Goal: Information Seeking & Learning: Learn about a topic

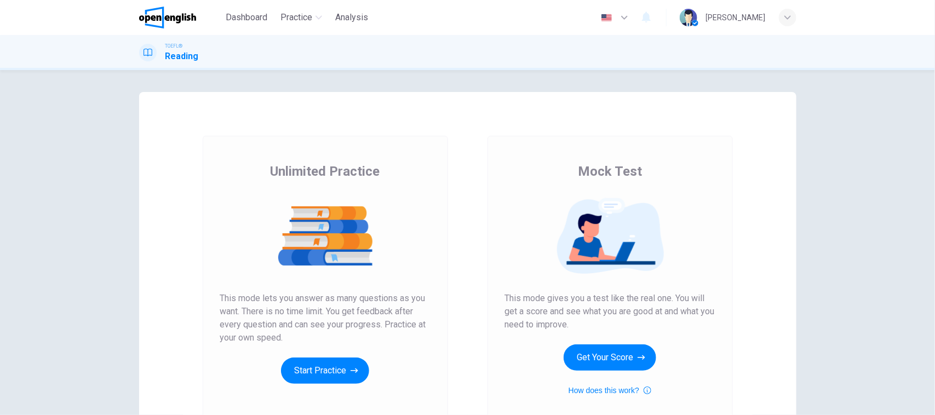
click at [610, 344] on div "Mock Test This mode gives you a test like the real one. You will get a score an…" at bounding box center [610, 280] width 210 height 234
click at [611, 349] on button "Get Your Score" at bounding box center [610, 358] width 93 height 26
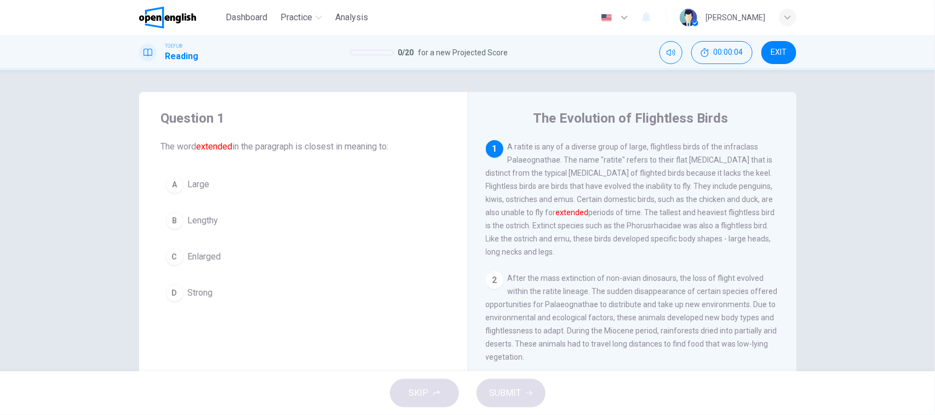
drag, startPoint x: 199, startPoint y: 146, endPoint x: 211, endPoint y: 145, distance: 12.1
click at [199, 146] on font "extended" at bounding box center [215, 146] width 36 height 10
click at [209, 144] on font "extended" at bounding box center [215, 146] width 36 height 10
click at [535, 160] on span "A ratite is any of a diverse group of large, flightless birds of the infraclass…" at bounding box center [630, 199] width 289 height 114
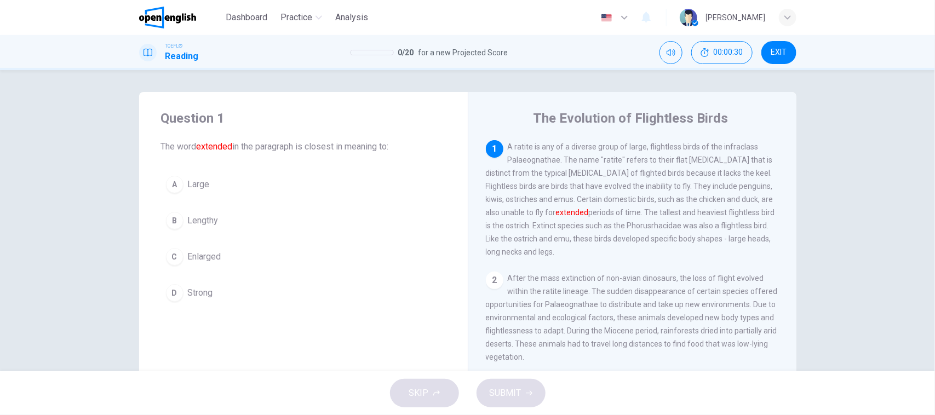
click at [535, 160] on span "A ratite is any of a diverse group of large, flightless birds of the infraclass…" at bounding box center [630, 199] width 289 height 114
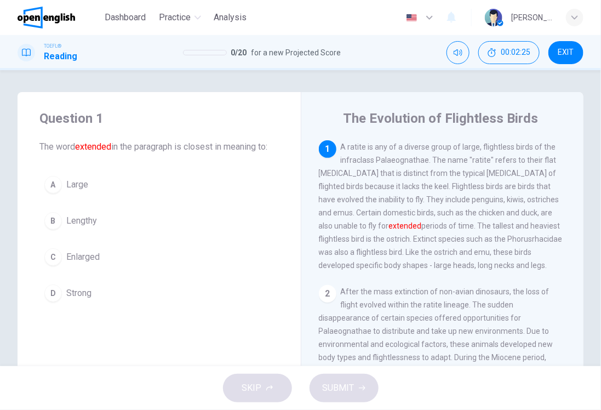
click at [356, 247] on span "A ratite is any of a diverse group of large, flightless birds of the infraclass…" at bounding box center [441, 205] width 244 height 127
click at [356, 245] on span "A ratite is any of a diverse group of large, flightless birds of the infraclass…" at bounding box center [441, 205] width 244 height 127
click at [450, 233] on span "A ratite is any of a diverse group of large, flightless birds of the infraclass…" at bounding box center [441, 205] width 244 height 127
click at [103, 234] on button "B Lengthy" at bounding box center [158, 220] width 239 height 27
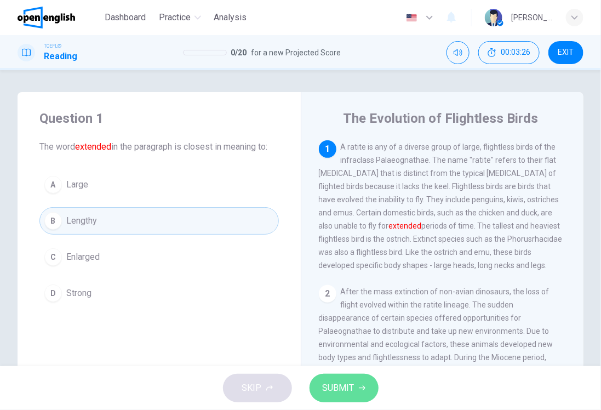
click at [329, 381] on span "SUBMIT" at bounding box center [339, 387] width 32 height 15
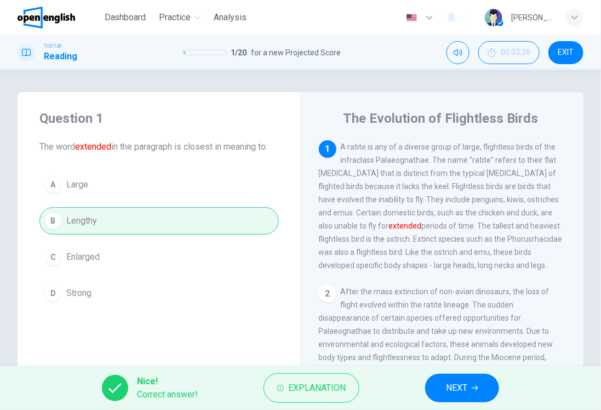
click at [490, 389] on button "NEXT" at bounding box center [462, 388] width 74 height 28
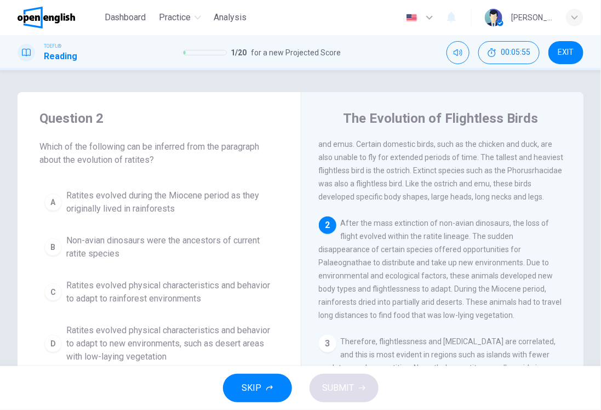
scroll to position [68, 0]
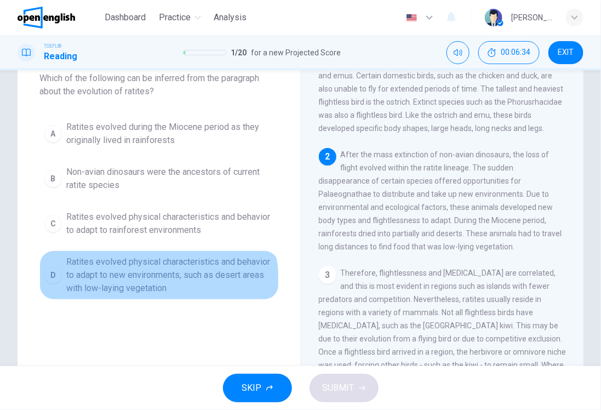
click at [151, 283] on span "Ratites evolved physical characteristics and behavior to adapt to new environme…" at bounding box center [170, 274] width 208 height 39
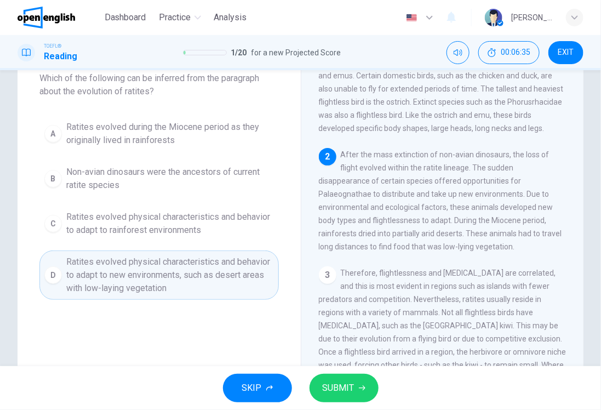
click at [338, 378] on button "SUBMIT" at bounding box center [344, 388] width 69 height 28
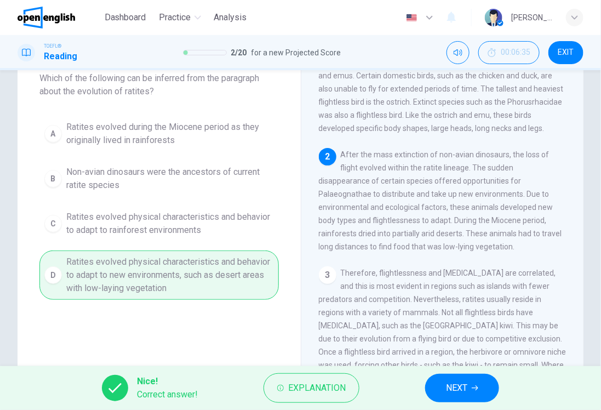
click at [454, 373] on div "Nice! Correct answer! Explanation NEXT" at bounding box center [300, 388] width 601 height 44
click at [450, 386] on span "NEXT" at bounding box center [456, 387] width 21 height 15
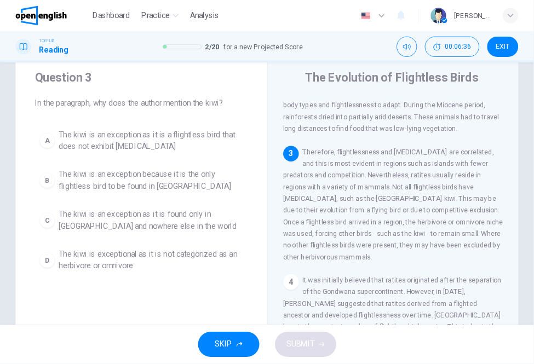
scroll to position [0, 0]
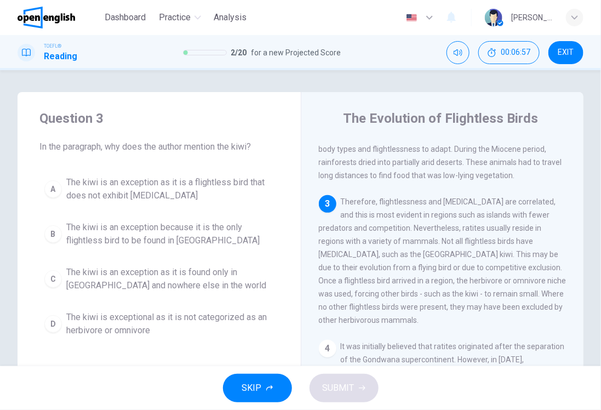
click at [344, 228] on span "Therefore, flightlessness and [MEDICAL_DATA] are correlated, and this is most e…" at bounding box center [443, 260] width 248 height 127
click at [406, 270] on span "Therefore, flightlessness and [MEDICAL_DATA] are correlated, and this is most e…" at bounding box center [443, 260] width 248 height 127
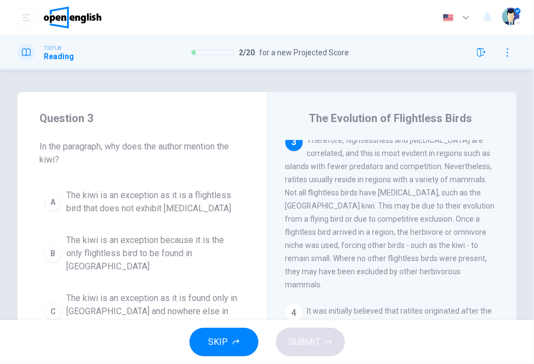
scroll to position [330, 0]
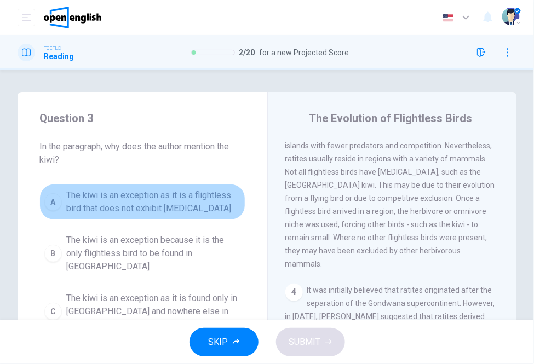
click at [156, 214] on span "The kiwi is an exception as it is a flightless bird that does not exhibit [MEDI…" at bounding box center [153, 202] width 174 height 26
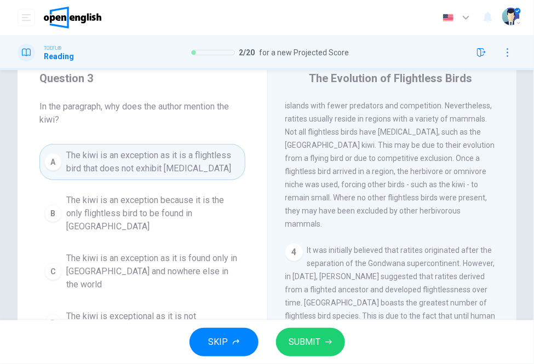
scroll to position [61, 0]
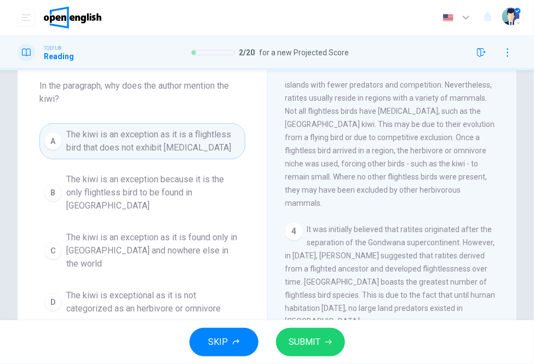
click at [128, 218] on div "A The kiwi is an exception as it is a flightless bird that does not exhibit [ME…" at bounding box center [142, 221] width 206 height 197
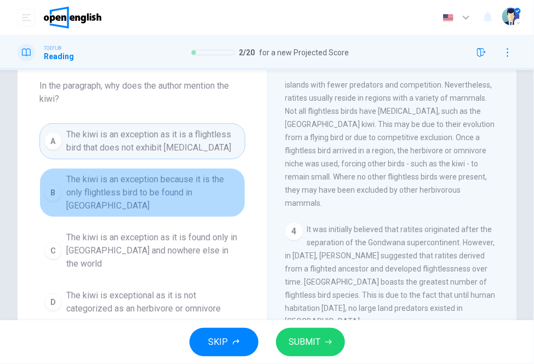
click at [130, 209] on span "The kiwi is an exception because it is the only flightless bird to be found in …" at bounding box center [153, 192] width 174 height 39
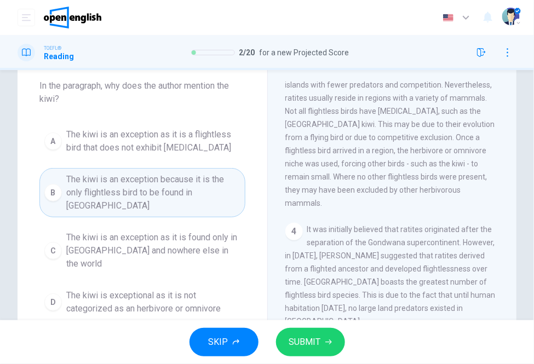
click at [184, 211] on span "The kiwi is an exception because it is the only flightless bird to be found in …" at bounding box center [153, 192] width 174 height 39
click at [306, 350] on span "SUBMIT" at bounding box center [305, 342] width 32 height 15
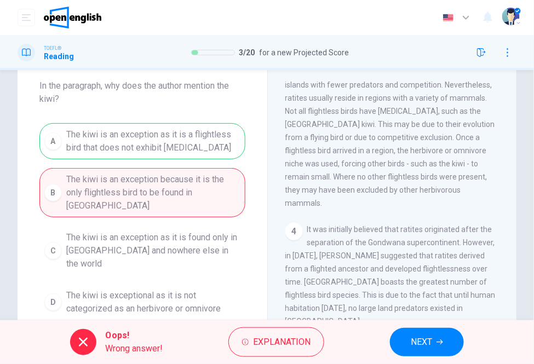
click at [202, 128] on div "A The kiwi is an exception as it is a flightless bird that does not exhibit [ME…" at bounding box center [142, 221] width 206 height 197
click at [420, 339] on span "NEXT" at bounding box center [421, 342] width 21 height 15
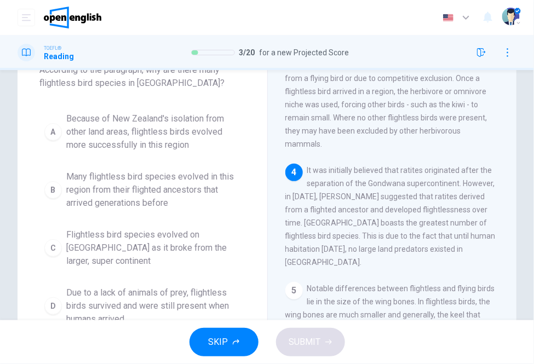
scroll to position [122, 0]
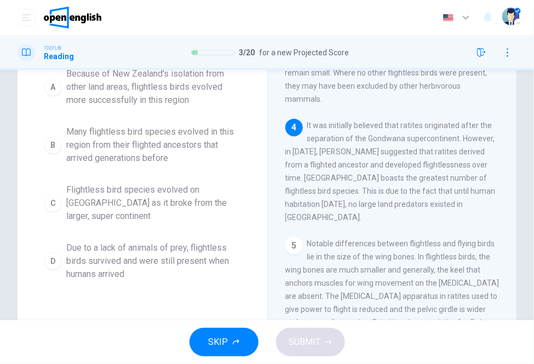
click at [435, 163] on span "It was initially believed that ratites originated after the separation of the G…" at bounding box center [390, 171] width 210 height 101
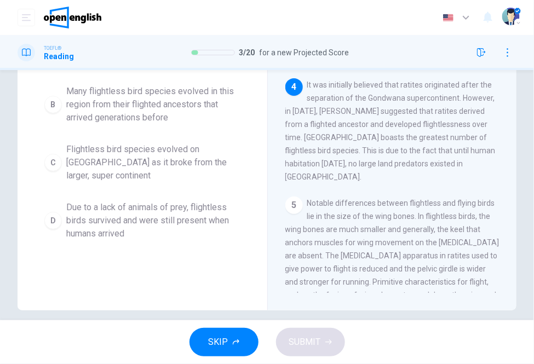
scroll to position [174, 0]
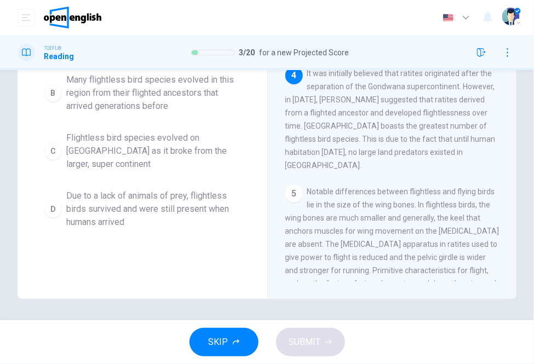
click at [184, 222] on span "Due to a lack of animals of prey, flightless birds survived and were still pres…" at bounding box center [153, 209] width 174 height 39
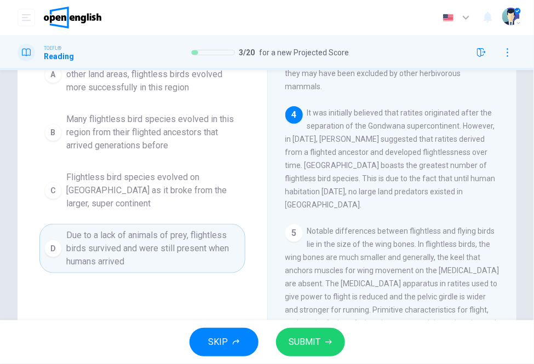
scroll to position [113, 0]
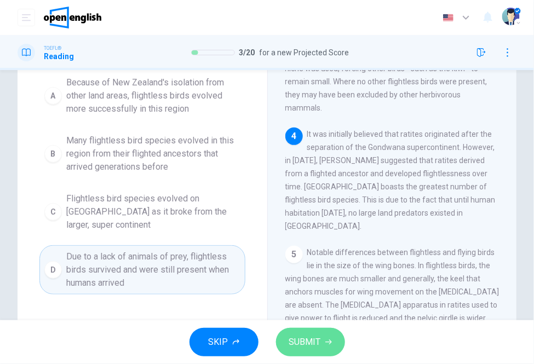
click at [297, 346] on span "SUBMIT" at bounding box center [305, 342] width 32 height 15
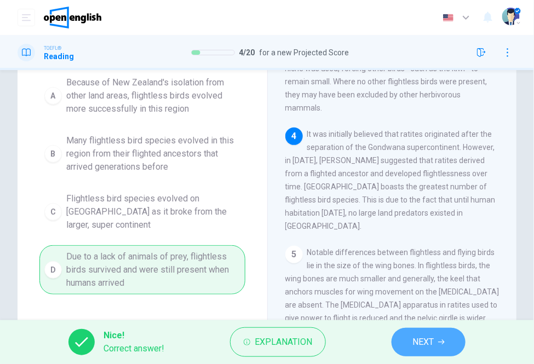
click at [402, 346] on button "NEXT" at bounding box center [429, 342] width 74 height 28
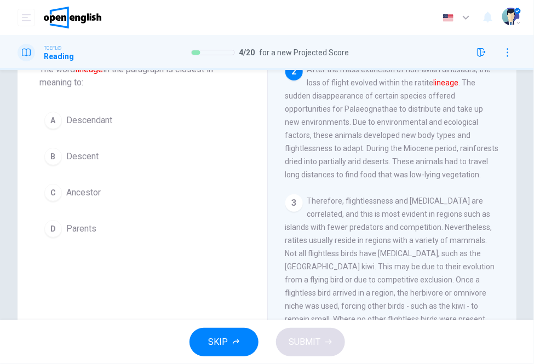
scroll to position [0, 0]
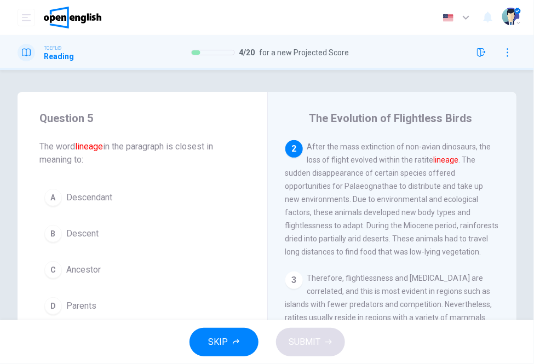
click at [137, 266] on button "C Ancestor" at bounding box center [142, 269] width 206 height 27
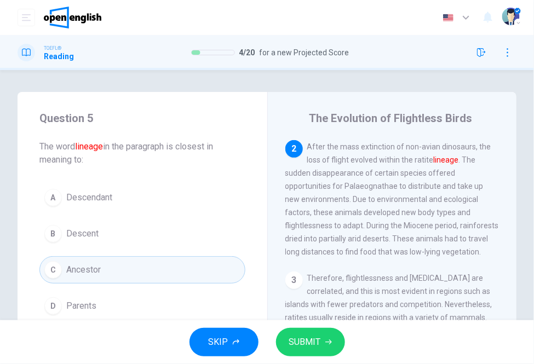
drag, startPoint x: 140, startPoint y: 182, endPoint x: 135, endPoint y: 194, distance: 13.0
click at [139, 183] on div "Question 5 The word lineage in the paragraph is closest in meaning to: A Descen…" at bounding box center [143, 214] width 250 height 245
click at [135, 194] on button "A Descendant" at bounding box center [142, 197] width 206 height 27
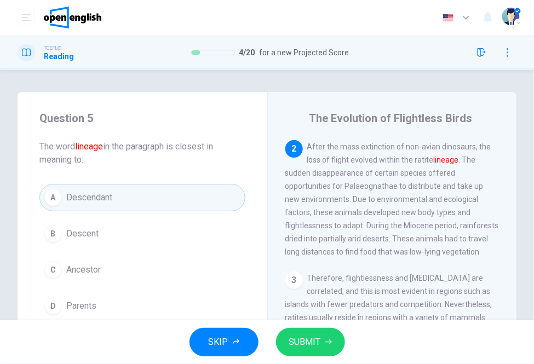
click at [330, 347] on button "SUBMIT" at bounding box center [310, 342] width 69 height 28
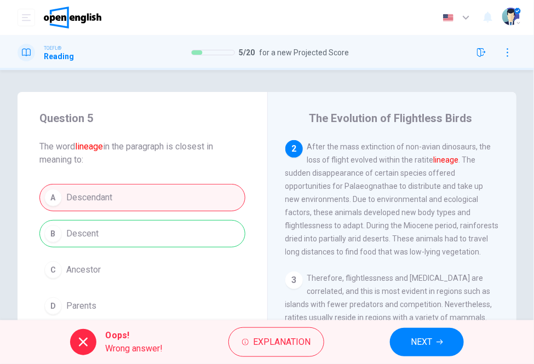
click at [114, 234] on div "A Descendant B Descent C Ancestor D Parents" at bounding box center [142, 252] width 206 height 136
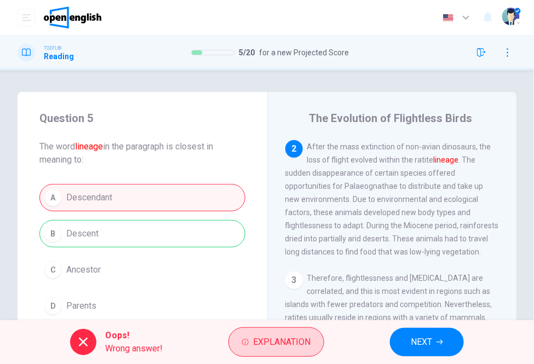
click at [286, 340] on span "Explanation" at bounding box center [282, 342] width 58 height 15
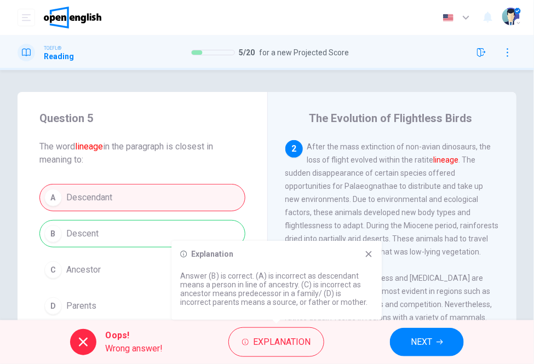
drag, startPoint x: 208, startPoint y: 282, endPoint x: 270, endPoint y: 287, distance: 62.1
click at [270, 287] on p "Answer (B) is correct. (A) is incorrect as descendant means a person in line of…" at bounding box center [276, 289] width 193 height 35
click at [452, 347] on button "NEXT" at bounding box center [427, 342] width 74 height 28
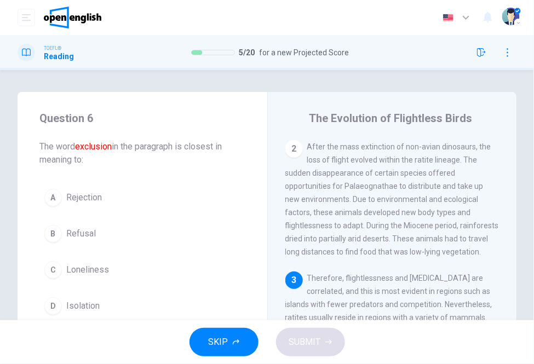
scroll to position [254, 0]
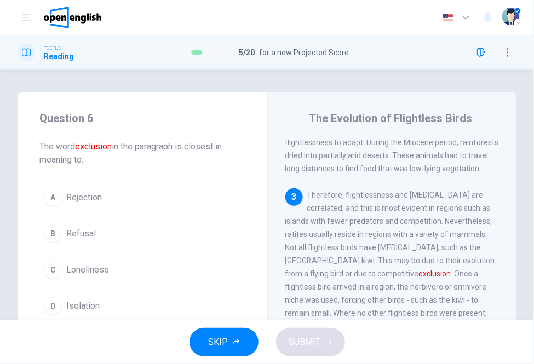
click at [95, 194] on span "Rejection" at bounding box center [84, 197] width 36 height 13
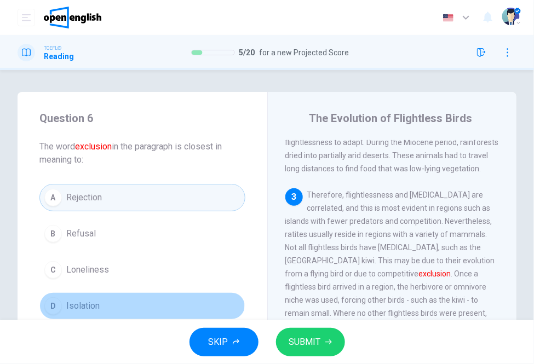
click at [141, 301] on button "D Isolation" at bounding box center [142, 306] width 206 height 27
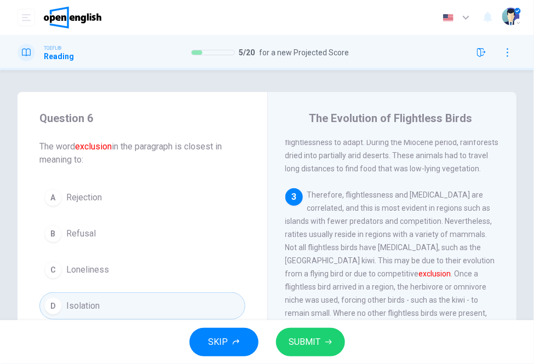
click at [166, 305] on button "D Isolation" at bounding box center [142, 306] width 206 height 27
click at [320, 348] on span "SUBMIT" at bounding box center [305, 342] width 32 height 15
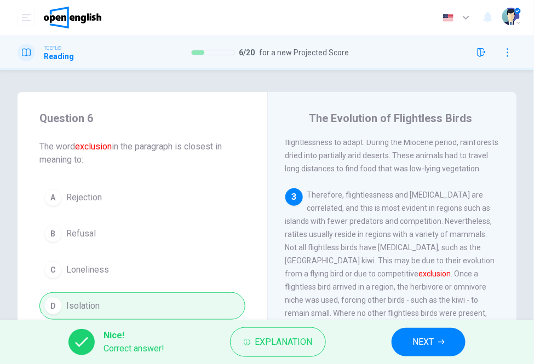
click at [421, 339] on span "NEXT" at bounding box center [423, 342] width 21 height 15
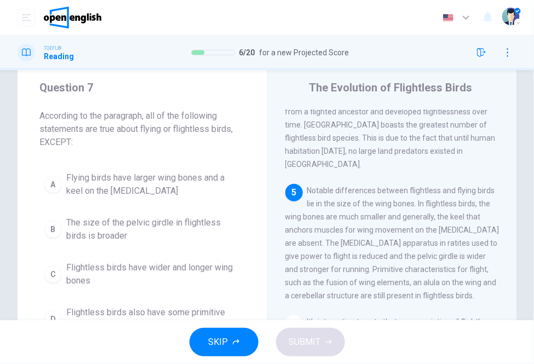
scroll to position [61, 0]
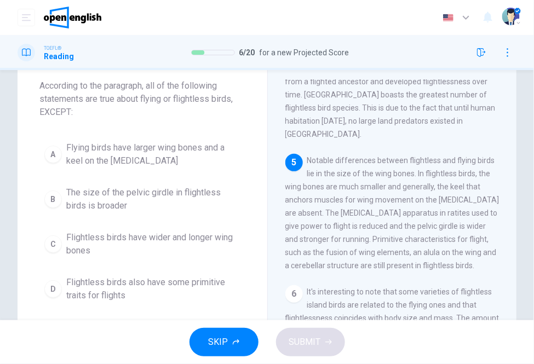
click at [329, 244] on div "5 Notable differences between flightless and flying birds lie in the size of th…" at bounding box center [392, 213] width 215 height 118
click at [154, 311] on div "Question 7 According to the paragraph, all of the following statements are true…" at bounding box center [143, 178] width 250 height 294
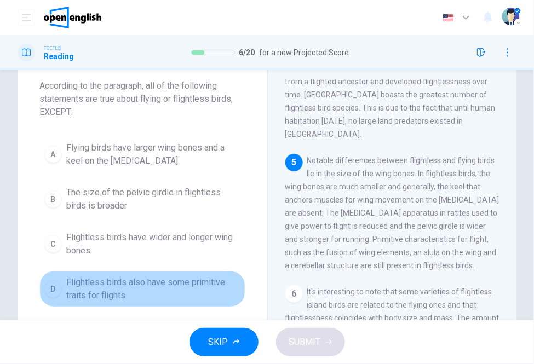
click at [157, 302] on span "Flightless birds also have some primitive traits for flights" at bounding box center [153, 289] width 174 height 26
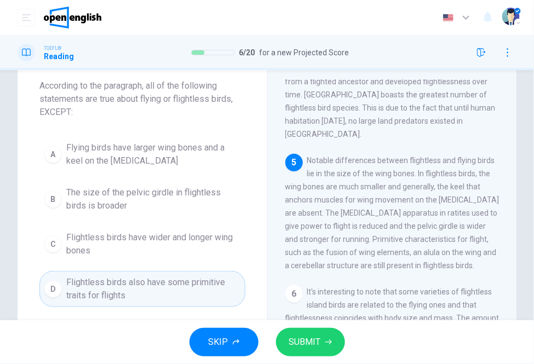
click at [138, 287] on span "Flightless birds also have some primitive traits for flights" at bounding box center [153, 289] width 174 height 26
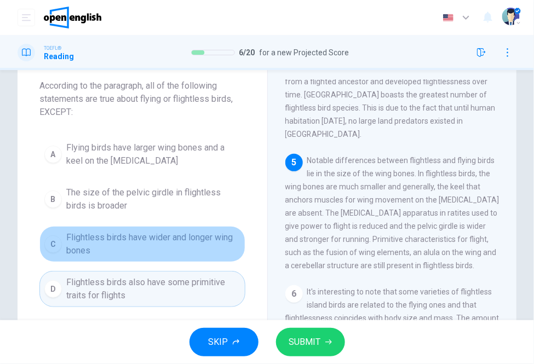
click at [145, 252] on span "Flightless birds have wider and longer wing bones" at bounding box center [153, 244] width 174 height 26
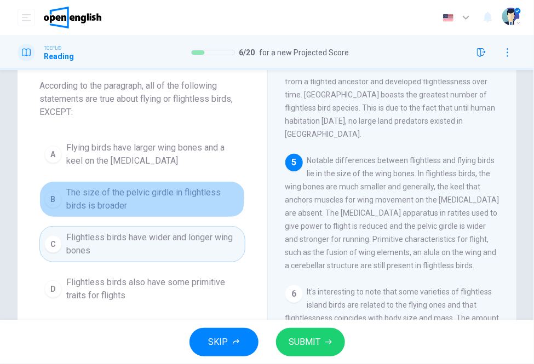
click at [141, 196] on span "The size of the pelvic girdle in flightless birds is broader" at bounding box center [153, 199] width 174 height 26
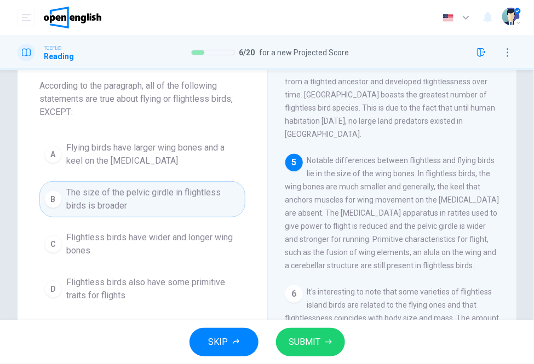
click at [196, 164] on span "Flying birds have larger wing bones and a keel on the [MEDICAL_DATA]" at bounding box center [153, 154] width 174 height 26
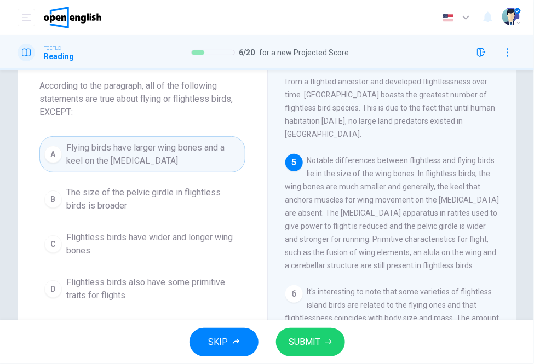
click at [201, 196] on span "The size of the pelvic girdle in flightless birds is broader" at bounding box center [153, 199] width 174 height 26
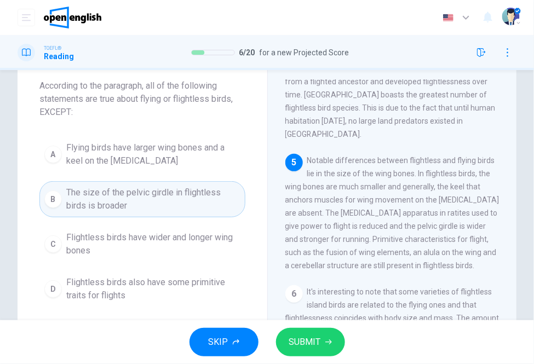
click at [325, 335] on button "SUBMIT" at bounding box center [310, 342] width 69 height 28
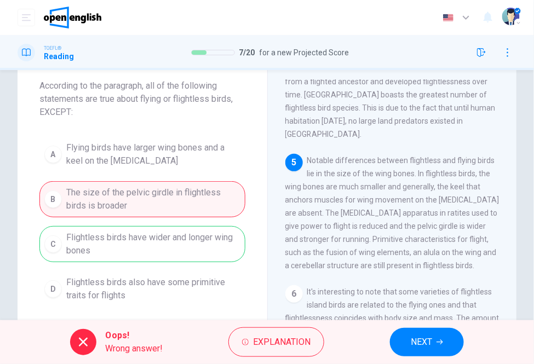
click at [172, 257] on div "A Flying birds have larger wing bones and a keel on the [MEDICAL_DATA] B The si…" at bounding box center [142, 221] width 206 height 171
click at [429, 339] on span "NEXT" at bounding box center [421, 342] width 21 height 15
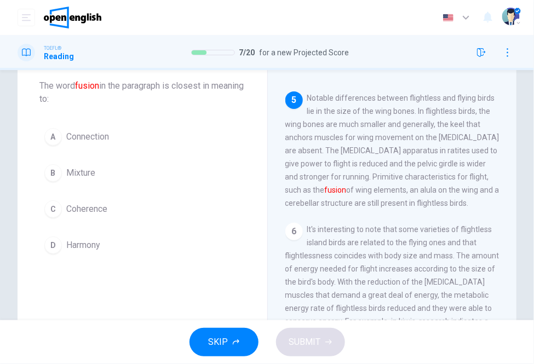
scroll to position [592, 0]
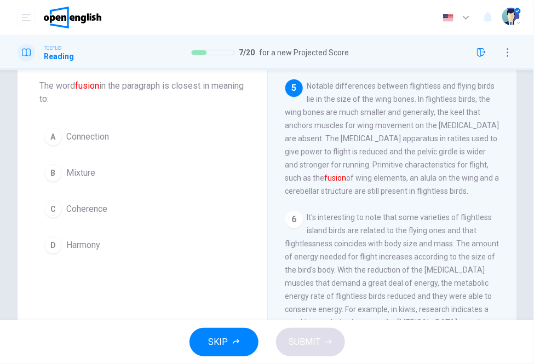
drag, startPoint x: 337, startPoint y: 293, endPoint x: 301, endPoint y: 294, distance: 36.2
click at [301, 294] on span "It's interesting to note that some varieties of flightless island birds are rel…" at bounding box center [392, 289] width 214 height 153
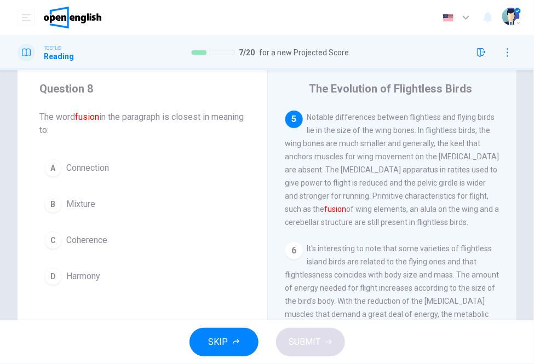
scroll to position [0, 0]
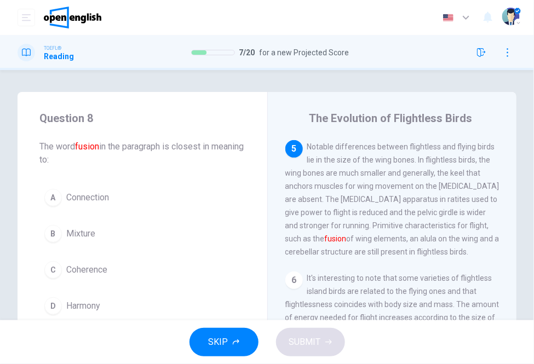
click at [231, 184] on button "A Connection" at bounding box center [142, 197] width 206 height 27
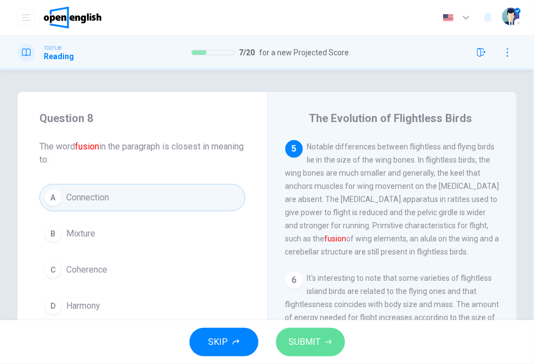
click at [310, 342] on span "SUBMIT" at bounding box center [305, 342] width 32 height 15
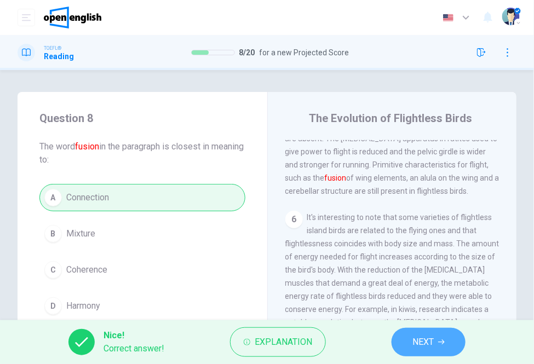
click at [425, 344] on span "NEXT" at bounding box center [423, 342] width 21 height 15
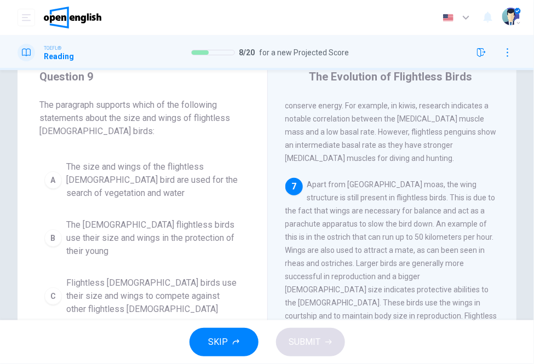
scroll to position [61, 0]
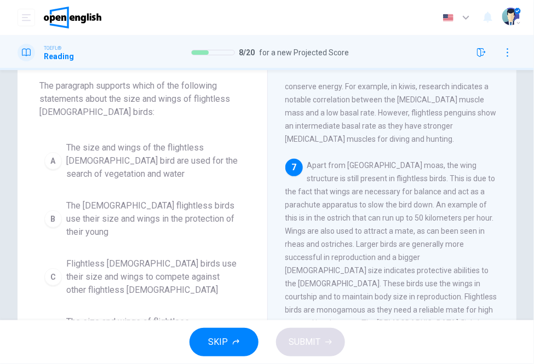
click at [431, 181] on span "Apart from [GEOGRAPHIC_DATA] moas, the wing structure is still present in fligh…" at bounding box center [391, 277] width 213 height 232
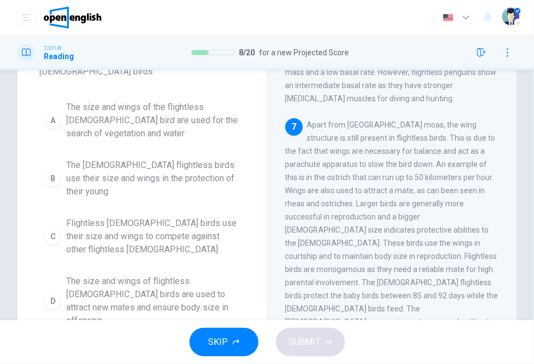
scroll to position [113, 0]
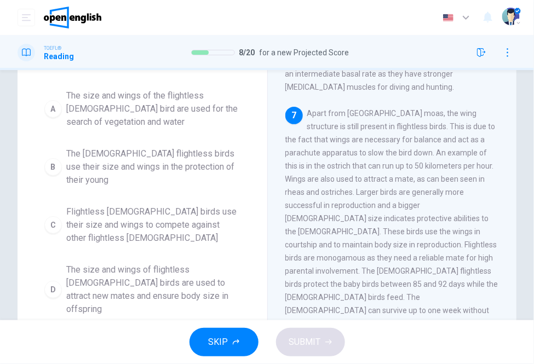
click at [186, 205] on span "Flightless [DEMOGRAPHIC_DATA] birds use their size and wings to compete against…" at bounding box center [153, 224] width 174 height 39
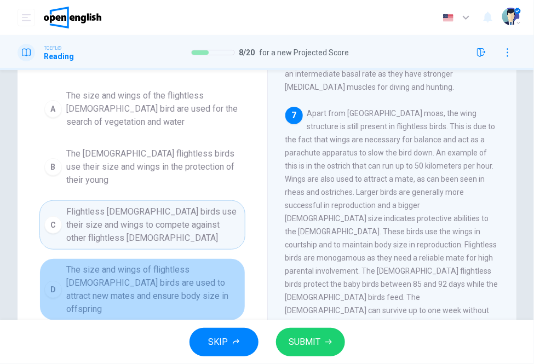
click at [165, 270] on span "The size and wings of flightless [DEMOGRAPHIC_DATA] birds are used to attract n…" at bounding box center [153, 290] width 174 height 53
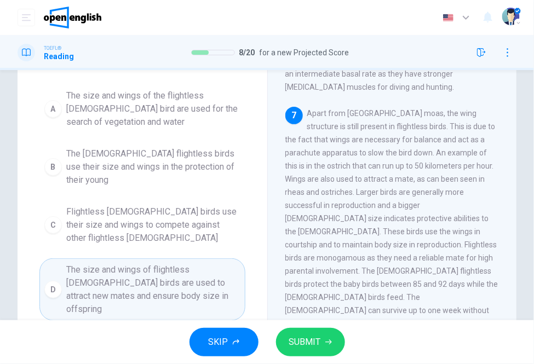
click at [192, 217] on span "Flightless [DEMOGRAPHIC_DATA] birds use their size and wings to compete against…" at bounding box center [153, 224] width 174 height 39
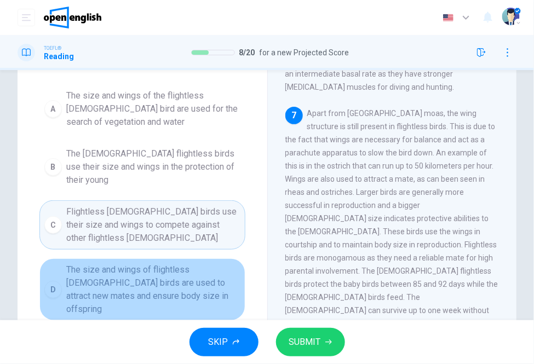
click at [180, 266] on span "The size and wings of flightless [DEMOGRAPHIC_DATA] birds are used to attract n…" at bounding box center [153, 290] width 174 height 53
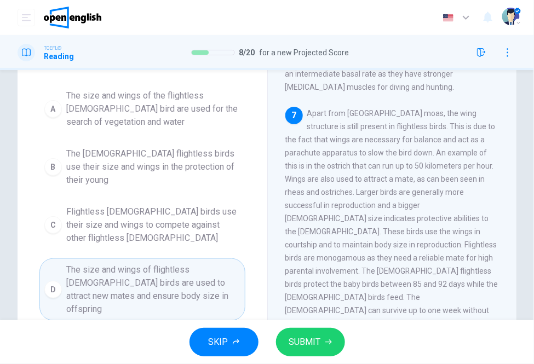
click at [305, 334] on button "SUBMIT" at bounding box center [310, 342] width 69 height 28
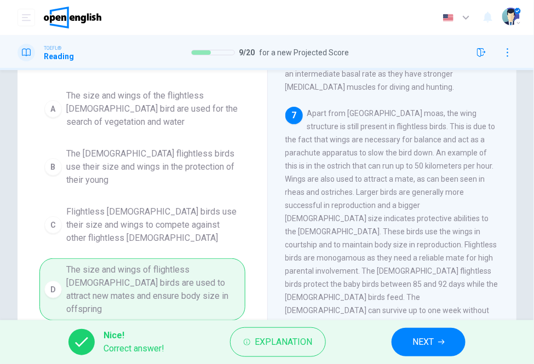
click at [425, 333] on button "NEXT" at bounding box center [429, 342] width 74 height 28
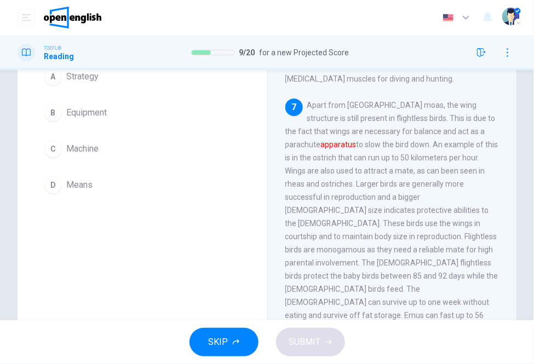
scroll to position [122, 0]
click at [128, 122] on button "B Equipment" at bounding box center [142, 112] width 206 height 27
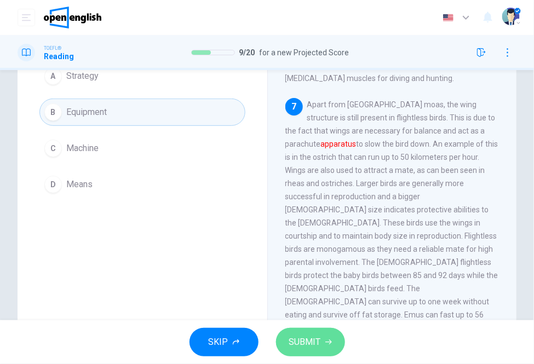
click at [327, 346] on icon "button" at bounding box center [328, 342] width 7 height 7
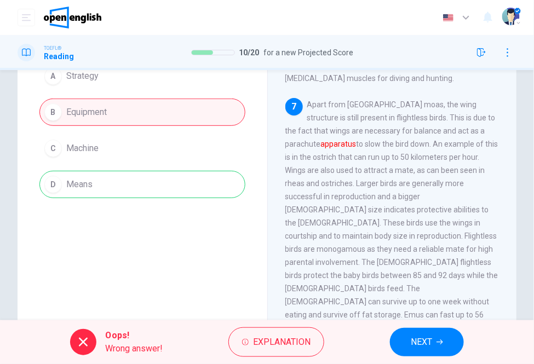
click at [168, 200] on div "Question 10 The word apparatus in the paragraph is closest in meaning to: A Str…" at bounding box center [143, 92] width 250 height 245
click at [424, 351] on button "NEXT" at bounding box center [427, 342] width 74 height 28
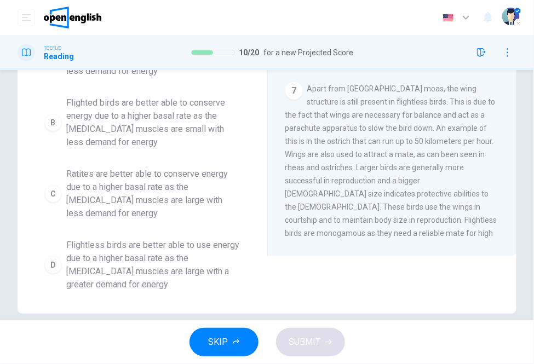
scroll to position [232, 0]
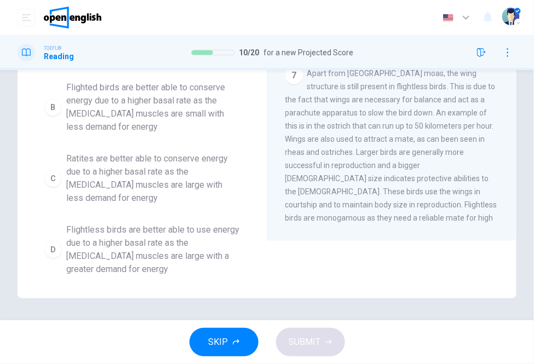
click at [132, 226] on span "Flightless birds are better able to use energy due to a higher basal rate as th…" at bounding box center [153, 250] width 174 height 53
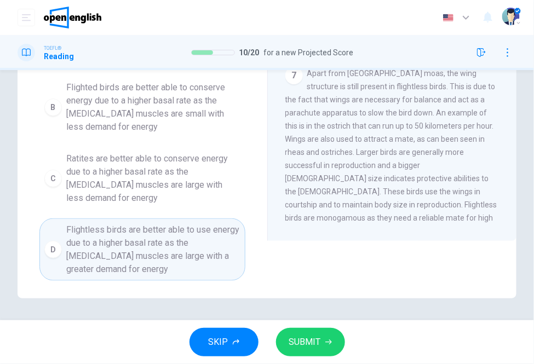
click at [312, 347] on span "SUBMIT" at bounding box center [305, 342] width 32 height 15
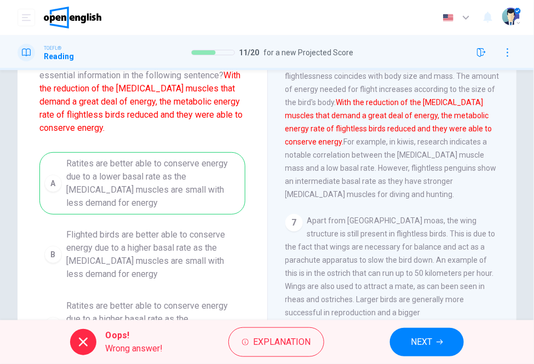
scroll to position [49, 0]
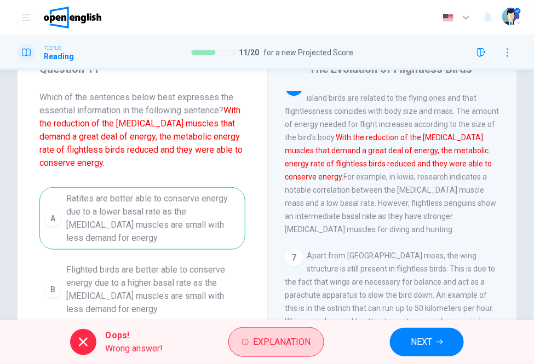
drag, startPoint x: 307, startPoint y: 325, endPoint x: 294, endPoint y: 336, distance: 16.3
click at [306, 327] on div "Oops! Wrong answer! Explanation NEXT" at bounding box center [267, 343] width 534 height 44
click at [294, 337] on span "Explanation" at bounding box center [282, 342] width 58 height 15
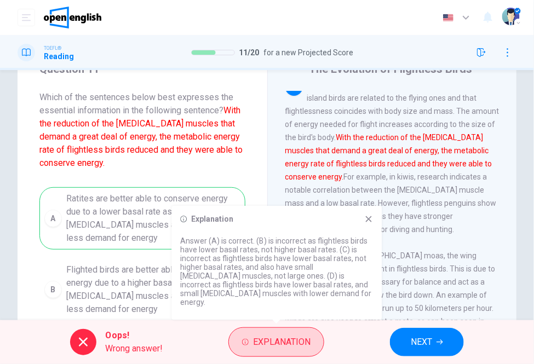
click at [255, 334] on button "Explanation" at bounding box center [276, 343] width 96 height 30
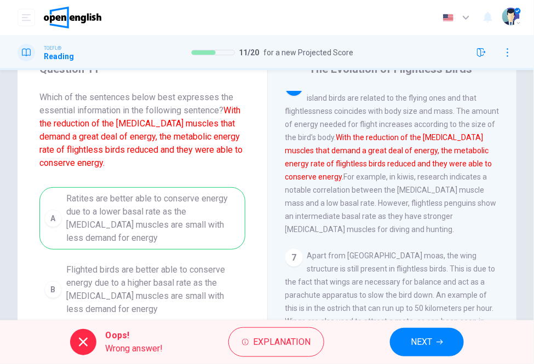
click at [437, 341] on icon "button" at bounding box center [440, 342] width 7 height 7
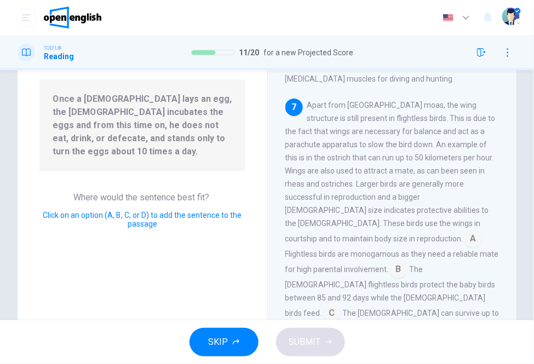
scroll to position [122, 0]
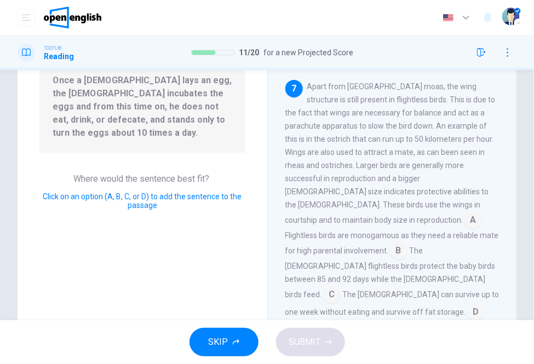
click at [341, 287] on input at bounding box center [332, 296] width 18 height 18
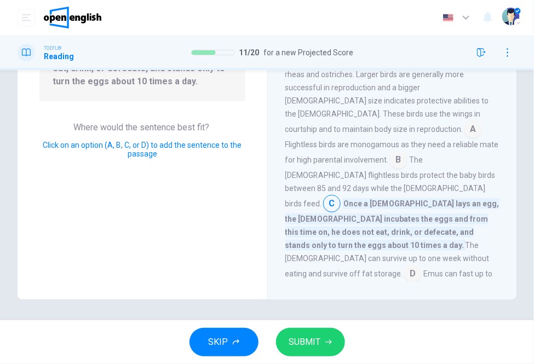
scroll to position [174, 0]
click at [422, 266] on input at bounding box center [413, 275] width 18 height 18
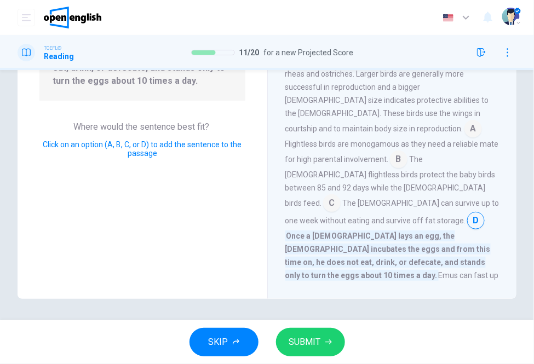
click at [341, 196] on input at bounding box center [332, 205] width 18 height 18
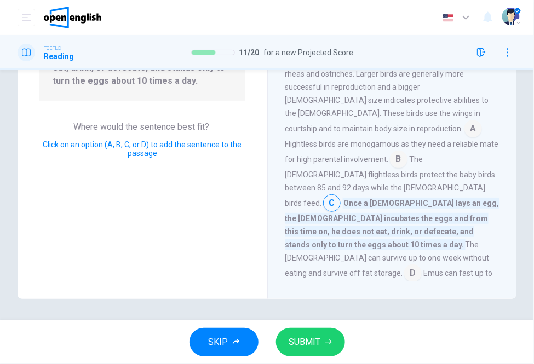
click at [408, 163] on input at bounding box center [399, 161] width 18 height 18
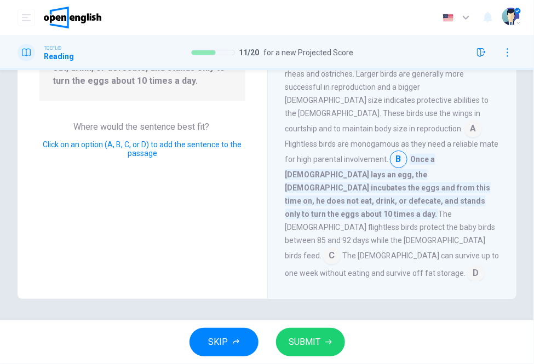
click at [318, 336] on span "SUBMIT" at bounding box center [305, 342] width 32 height 15
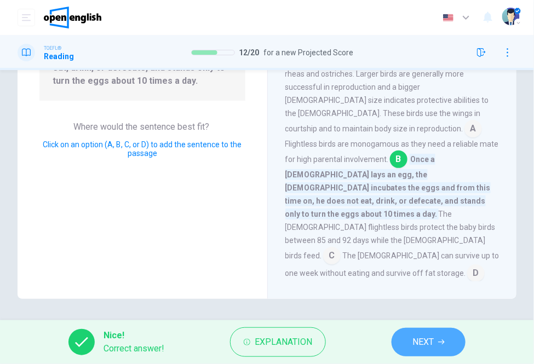
click at [413, 342] on span "NEXT" at bounding box center [423, 342] width 21 height 15
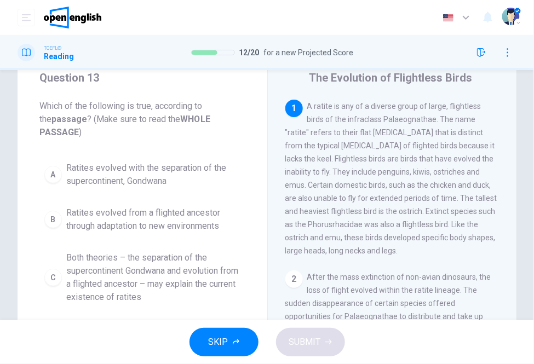
scroll to position [61, 0]
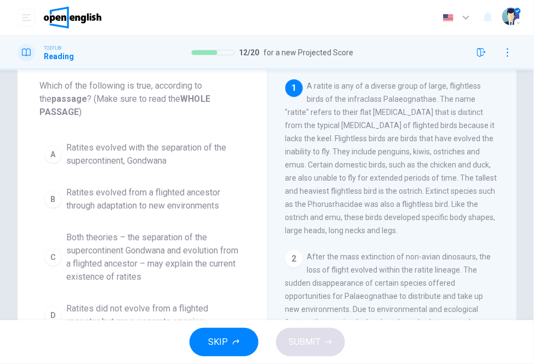
click at [185, 239] on span "Both theories – the separation of the supercontinent Gondwana and evolution fro…" at bounding box center [153, 257] width 174 height 53
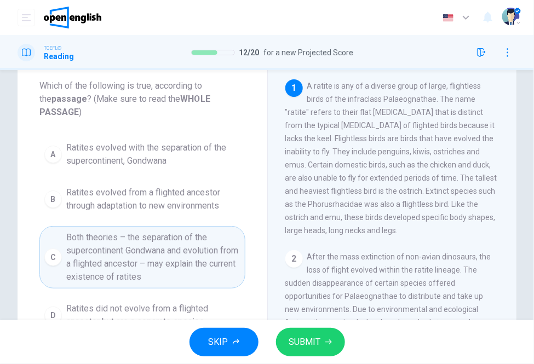
click at [310, 342] on span "SUBMIT" at bounding box center [305, 342] width 32 height 15
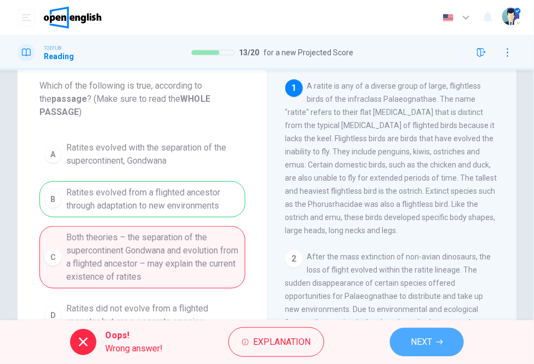
click at [432, 338] on span "NEXT" at bounding box center [421, 342] width 21 height 15
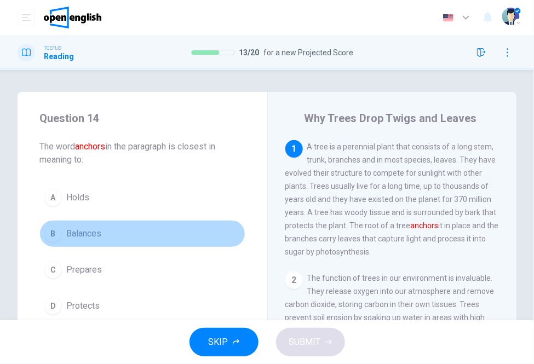
click at [160, 231] on button "B Balances" at bounding box center [142, 233] width 206 height 27
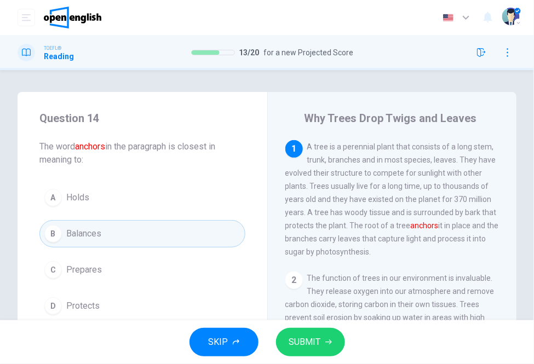
click at [114, 191] on button "A Holds" at bounding box center [142, 197] width 206 height 27
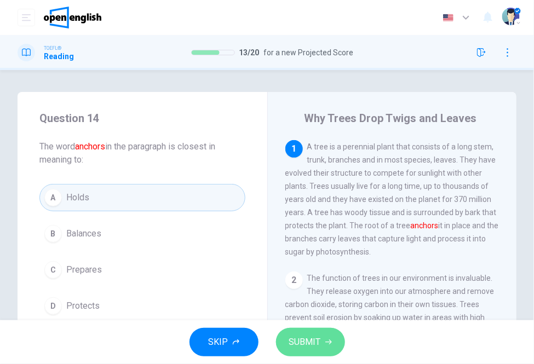
click at [293, 335] on span "SUBMIT" at bounding box center [305, 342] width 32 height 15
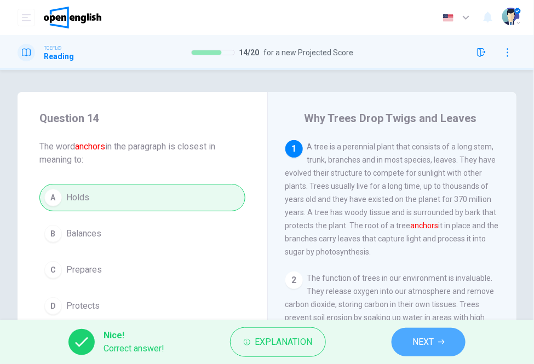
click at [404, 337] on button "NEXT" at bounding box center [429, 342] width 74 height 28
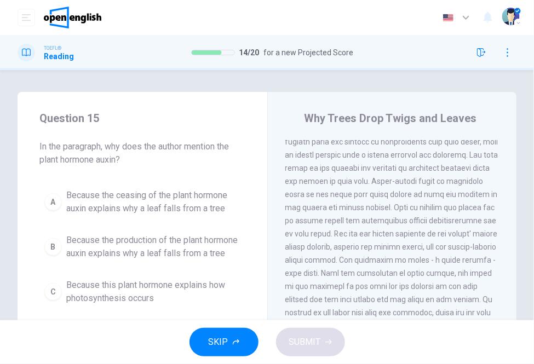
scroll to position [247, 0]
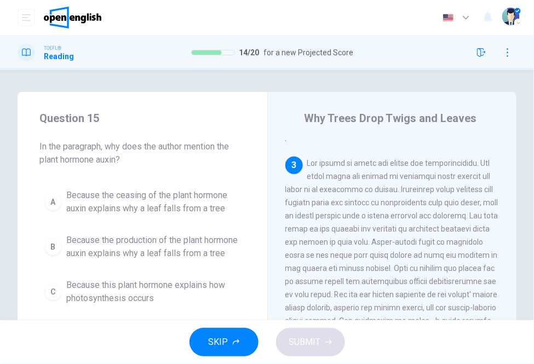
click at [330, 159] on span at bounding box center [391, 275] width 213 height 232
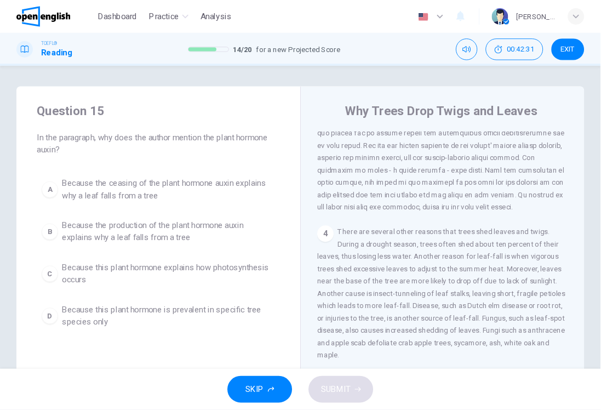
scroll to position [234, 0]
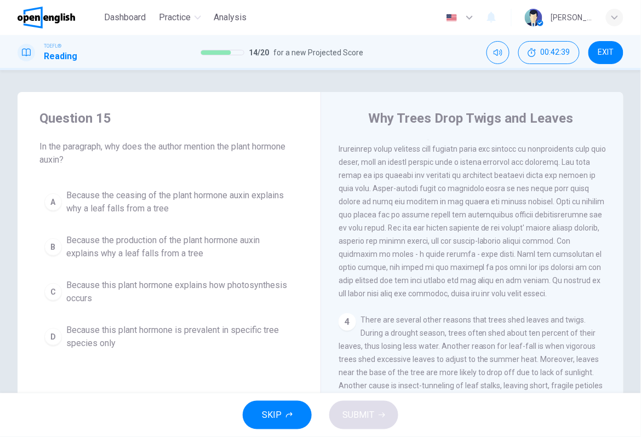
click at [273, 371] on div "Question 15 In the paragraph, why does the author mention the plant hormone aux…" at bounding box center [169, 232] width 303 height 281
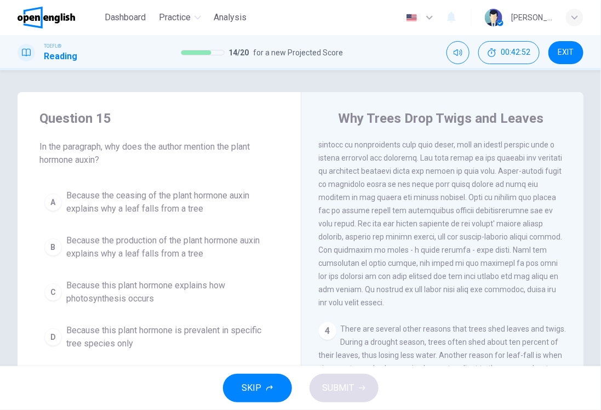
scroll to position [302, 0]
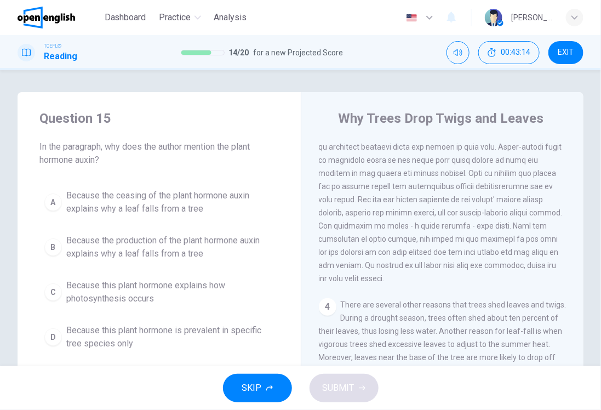
click at [176, 185] on button "A Because the ceasing of the plant hormone auxin explains why a leaf falls from…" at bounding box center [158, 202] width 239 height 36
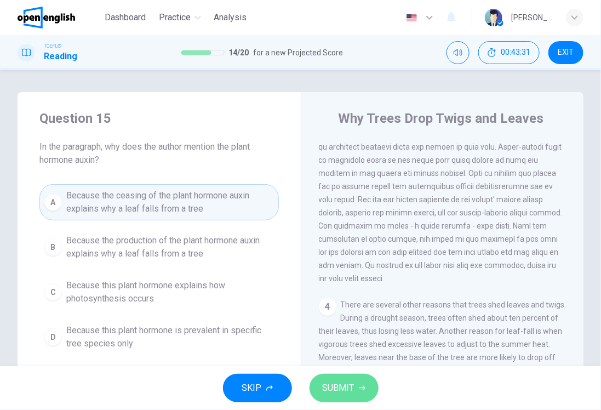
click at [335, 379] on button "SUBMIT" at bounding box center [344, 388] width 69 height 28
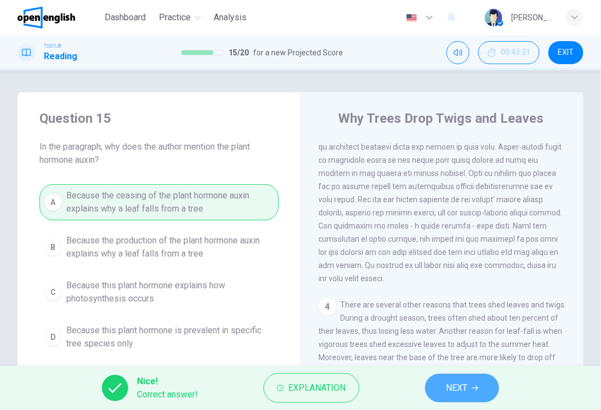
click at [466, 400] on button "NEXT" at bounding box center [462, 388] width 74 height 28
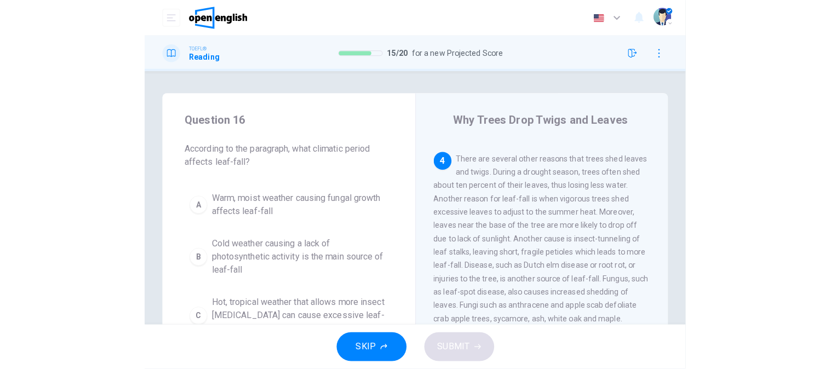
scroll to position [504, 0]
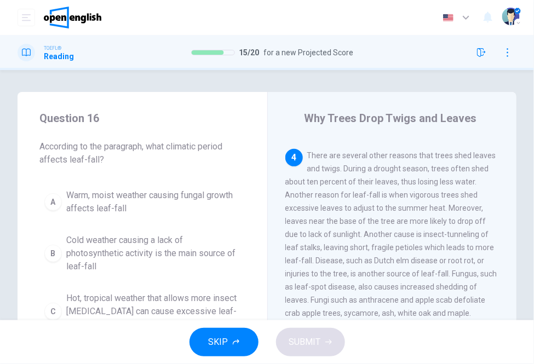
click at [431, 207] on span "There are several other reasons that trees shed leaves and twigs. During a drou…" at bounding box center [391, 234] width 212 height 167
click at [408, 278] on div "4 There are several other reasons that trees shed leaves and twigs. During a dr…" at bounding box center [392, 234] width 215 height 171
click at [443, 258] on span "There are several other reasons that trees shed leaves and twigs. During a drou…" at bounding box center [391, 234] width 212 height 167
click at [439, 264] on span "There are several other reasons that trees shed leaves and twigs. During a drou…" at bounding box center [391, 234] width 212 height 167
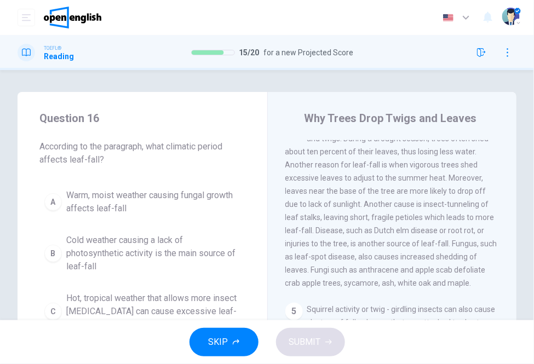
scroll to position [565, 0]
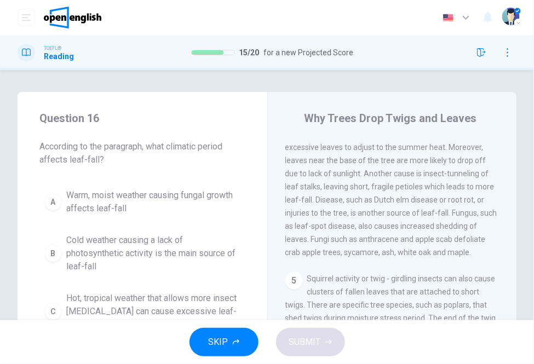
click at [463, 259] on div "4 There are several other reasons that trees shed leaves and twigs. During a dr…" at bounding box center [392, 173] width 215 height 171
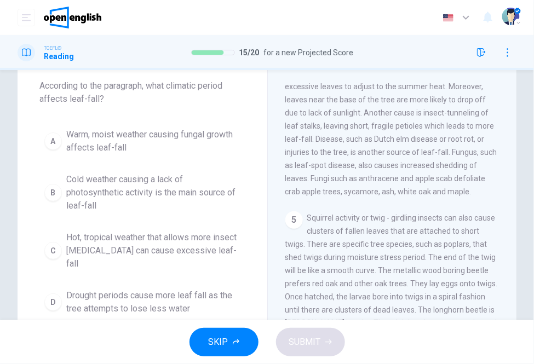
click at [228, 249] on span "Hot, tropical weather that allows more insect [MEDICAL_DATA] can cause excessiv…" at bounding box center [153, 250] width 174 height 39
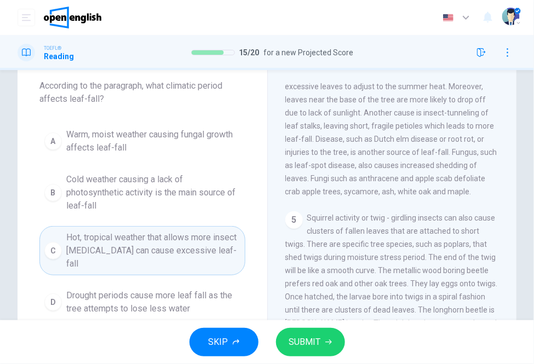
click at [311, 344] on span "SUBMIT" at bounding box center [305, 342] width 32 height 15
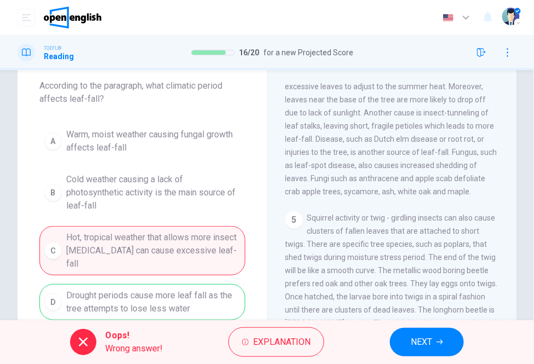
click at [169, 305] on div "A Warm, moist weather causing fungal growth affects leaf-fall B Cold weather ca…" at bounding box center [142, 221] width 206 height 197
click at [420, 340] on span "NEXT" at bounding box center [421, 342] width 21 height 15
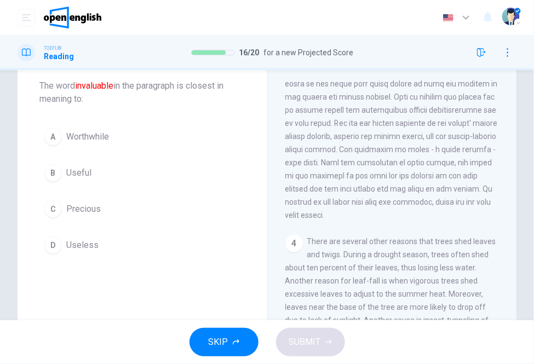
scroll to position [131, 0]
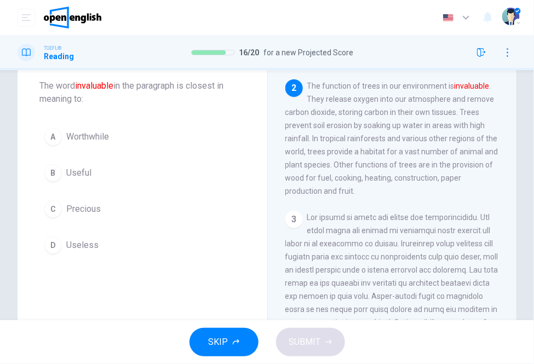
click at [116, 138] on button "A Worthwhile" at bounding box center [142, 136] width 206 height 27
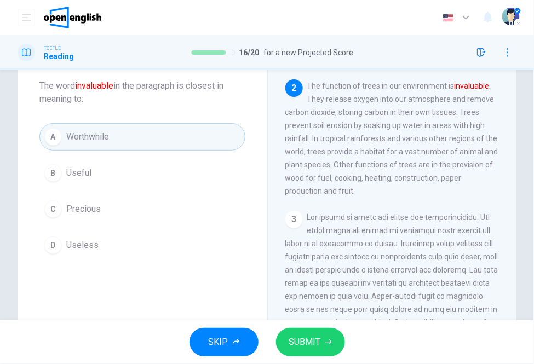
click at [110, 168] on button "B Useful" at bounding box center [142, 172] width 206 height 27
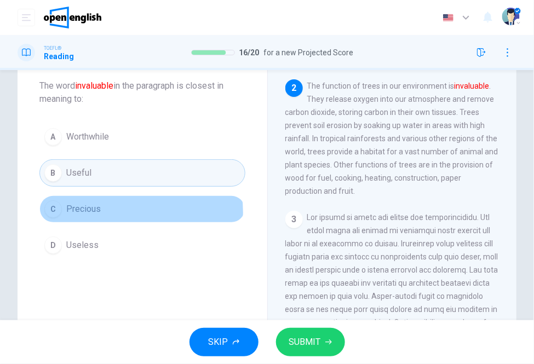
click at [119, 213] on button "C Precious" at bounding box center [142, 209] width 206 height 27
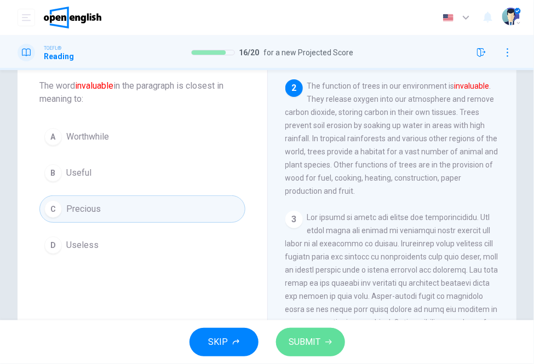
click at [313, 337] on span "SUBMIT" at bounding box center [305, 342] width 32 height 15
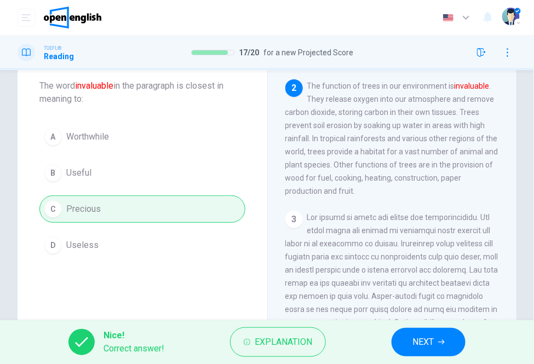
click at [431, 335] on span "NEXT" at bounding box center [423, 342] width 21 height 15
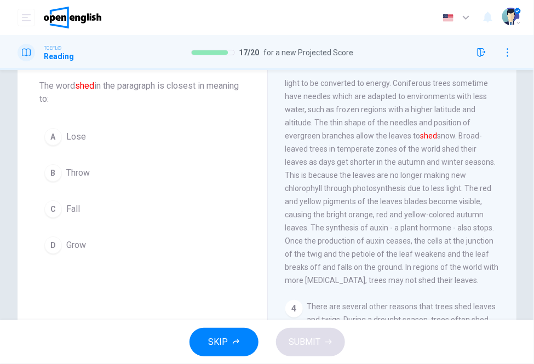
scroll to position [247, 0]
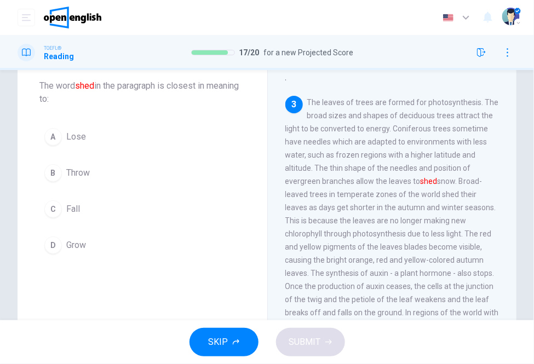
click at [324, 271] on span "The leaves of trees are formed for photosynthesis. The broad sizes and shapes o…" at bounding box center [392, 214] width 214 height 232
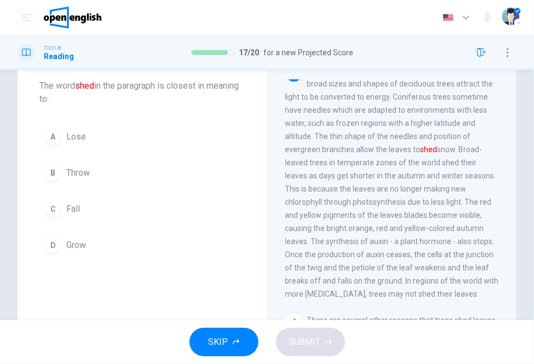
scroll to position [307, 0]
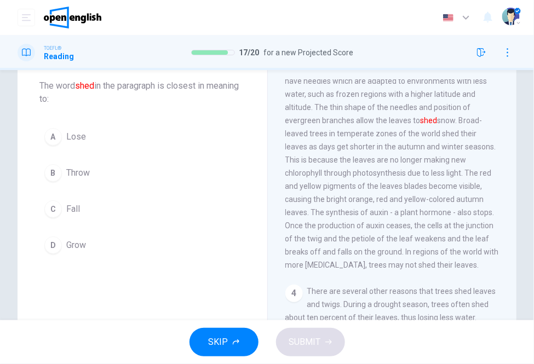
click at [96, 209] on button "C Fall" at bounding box center [142, 209] width 206 height 27
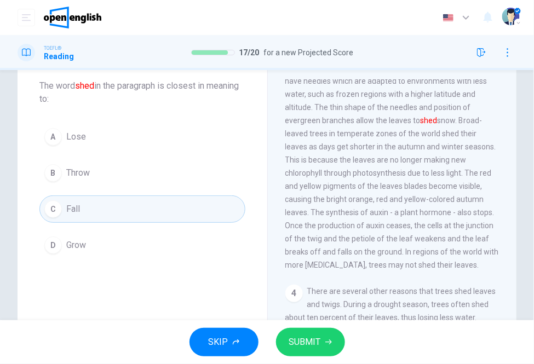
click at [330, 337] on button "SUBMIT" at bounding box center [310, 342] width 69 height 28
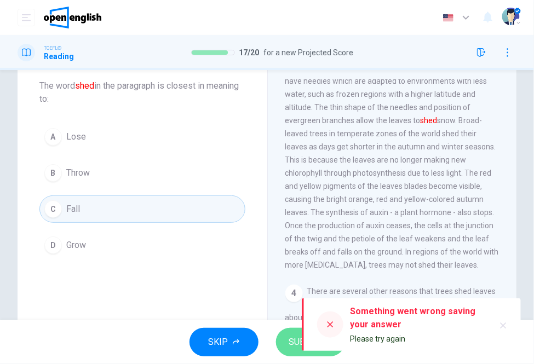
click at [287, 344] on button "SUBMIT" at bounding box center [310, 342] width 69 height 28
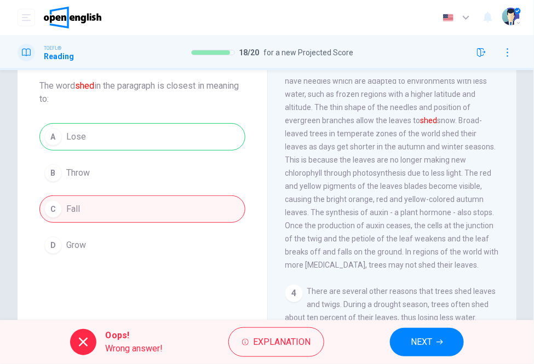
click at [425, 342] on span "NEXT" at bounding box center [421, 342] width 21 height 15
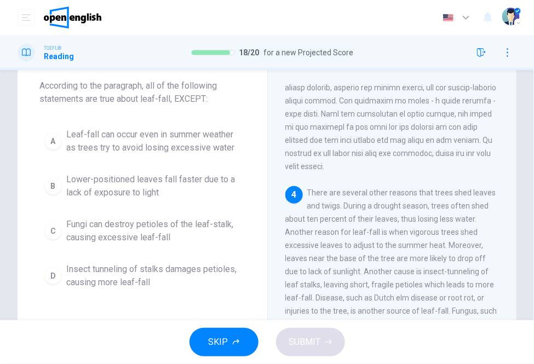
scroll to position [505, 0]
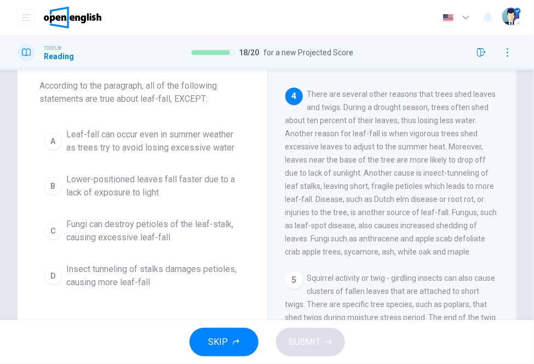
click at [329, 143] on span "There are several other reasons that trees shed leaves and twigs. During a drou…" at bounding box center [391, 173] width 212 height 167
click at [180, 152] on span "Leaf-fall can occur even in summer weather as trees try to avoid losing excessi…" at bounding box center [153, 141] width 174 height 26
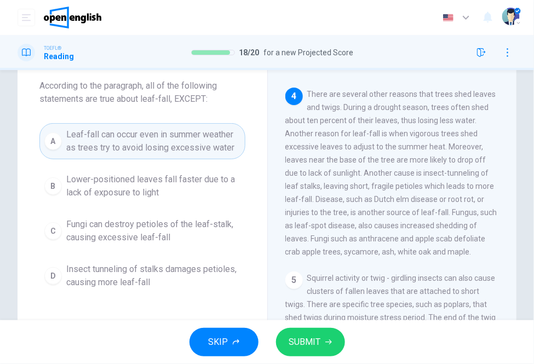
click at [172, 205] on div "A Leaf-fall can occur even in summer weather as trees try to avoid losing exces…" at bounding box center [142, 208] width 206 height 171
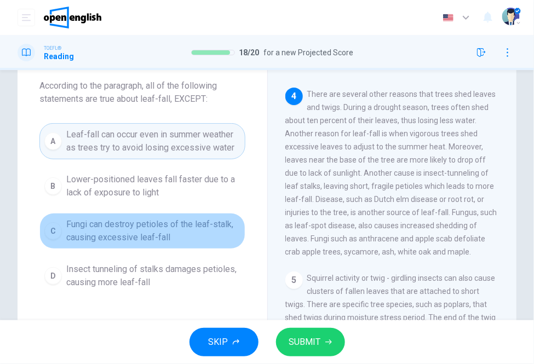
click at [164, 231] on span "Fungi can destroy petioles of the leaf-stalk, causing excessive leaf-fall" at bounding box center [153, 231] width 174 height 26
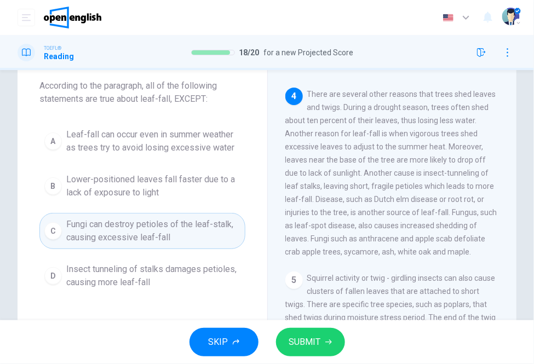
click at [150, 188] on span "Lower-positioned leaves fall faster due to a lack of exposure to light" at bounding box center [153, 186] width 174 height 26
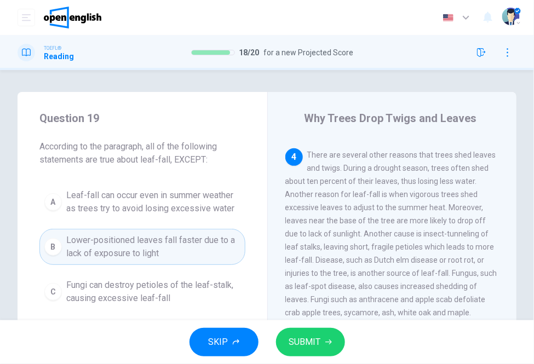
scroll to position [61, 0]
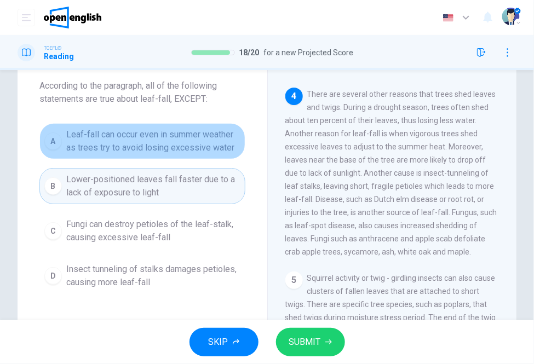
click at [209, 158] on button "A Leaf-fall can occur even in summer weather as trees try to avoid losing exces…" at bounding box center [142, 141] width 206 height 36
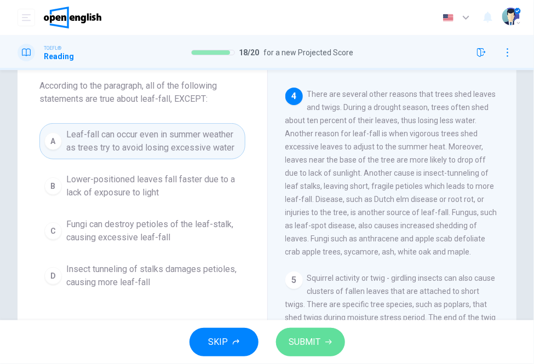
click at [309, 337] on span "SUBMIT" at bounding box center [305, 342] width 32 height 15
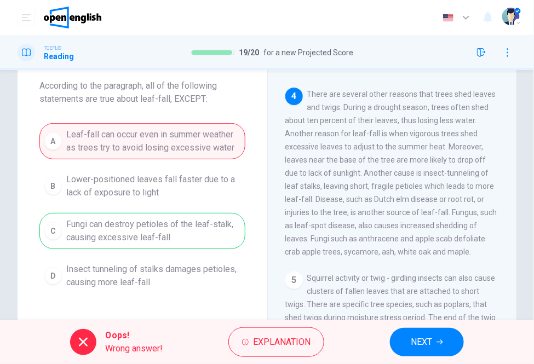
click at [168, 228] on div "A Leaf-fall can occur even in summer weather as trees try to avoid losing exces…" at bounding box center [142, 208] width 206 height 171
click at [417, 337] on span "NEXT" at bounding box center [421, 342] width 21 height 15
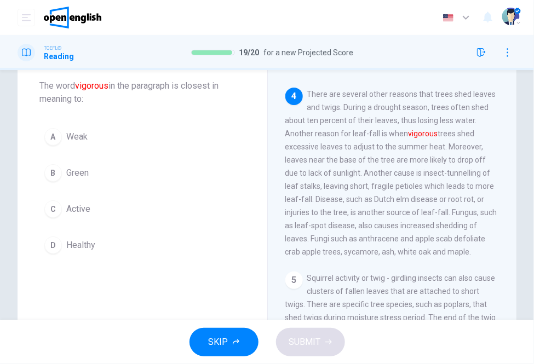
scroll to position [526, 0]
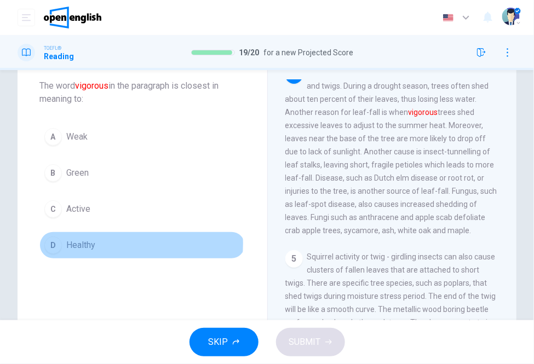
click at [106, 244] on button "D Healthy" at bounding box center [142, 245] width 206 height 27
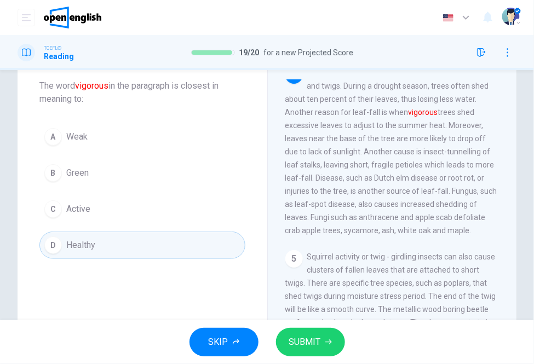
click at [311, 344] on span "SUBMIT" at bounding box center [305, 342] width 32 height 15
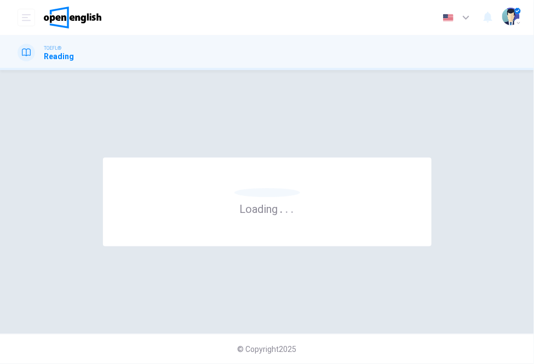
scroll to position [0, 0]
